Goal: Task Accomplishment & Management: Complete application form

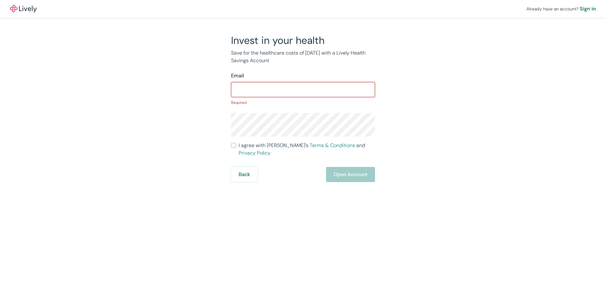
click at [254, 90] on input "Email" at bounding box center [303, 89] width 144 height 13
paste input "[EMAIL_ADDRESS][DOMAIN_NAME]"
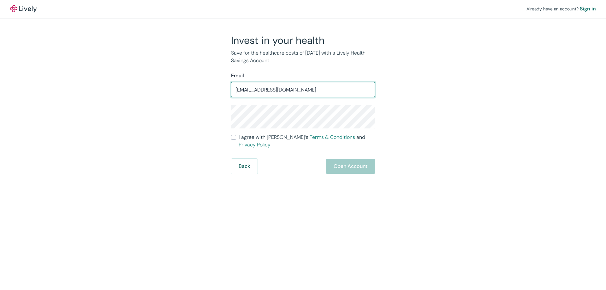
click at [246, 92] on input "[EMAIL_ADDRESS][DOMAIN_NAME]" at bounding box center [303, 89] width 144 height 13
type input "[EMAIL_ADDRESS][DOMAIN_NAME]"
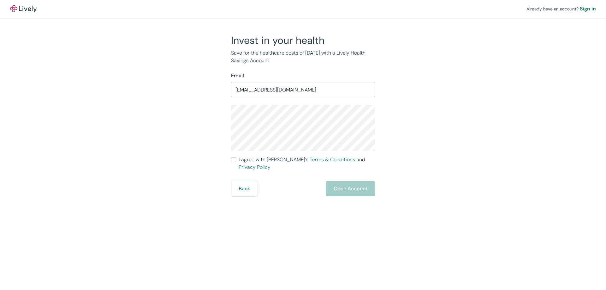
click at [231, 160] on input "I agree with Lively’s Terms & Conditions and Privacy Policy" at bounding box center [233, 159] width 5 height 5
checkbox input "true"
click at [473, 160] on div "Already have an account? Sign in Invest in your health Save for the healthcare …" at bounding box center [303, 98] width 606 height 196
click at [359, 181] on button "Open Account" at bounding box center [350, 188] width 49 height 15
